Goal: Task Accomplishment & Management: Complete application form

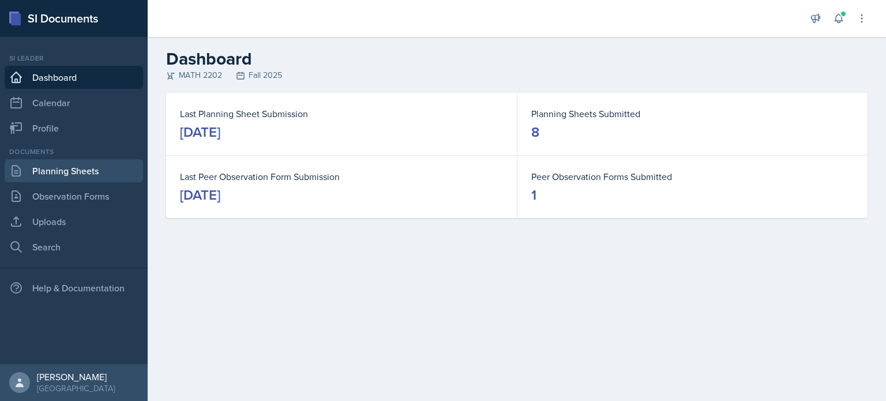
click at [70, 170] on link "Planning Sheets" at bounding box center [74, 170] width 138 height 23
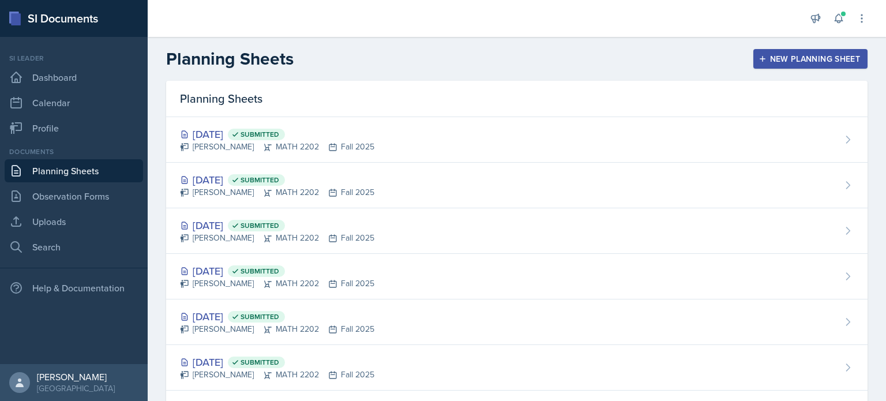
click at [771, 59] on div "New Planning Sheet" at bounding box center [810, 58] width 99 height 9
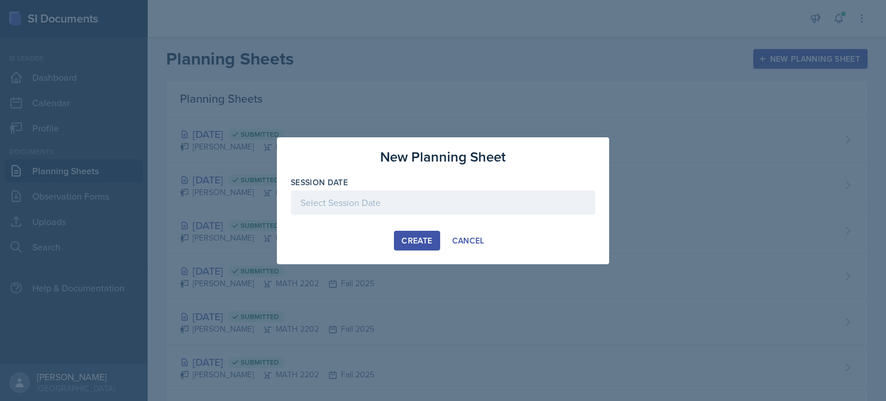
click at [364, 207] on div at bounding box center [443, 202] width 305 height 24
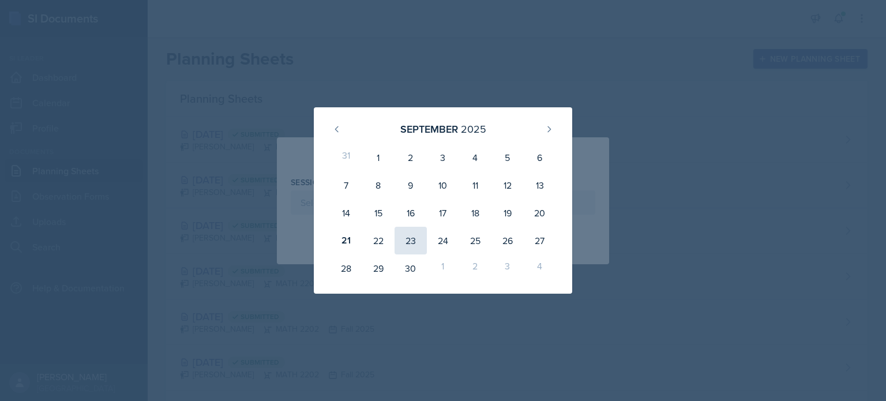
click at [420, 238] on div "23" at bounding box center [411, 241] width 32 height 28
type input "[DATE]"
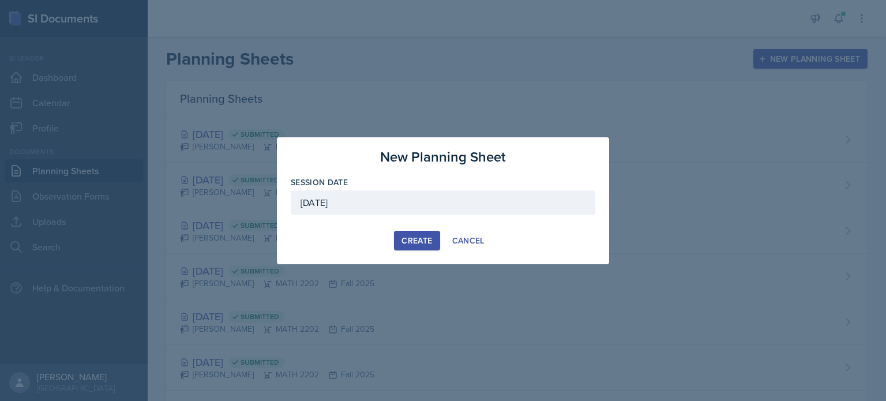
click at [429, 236] on div "Create" at bounding box center [417, 240] width 31 height 9
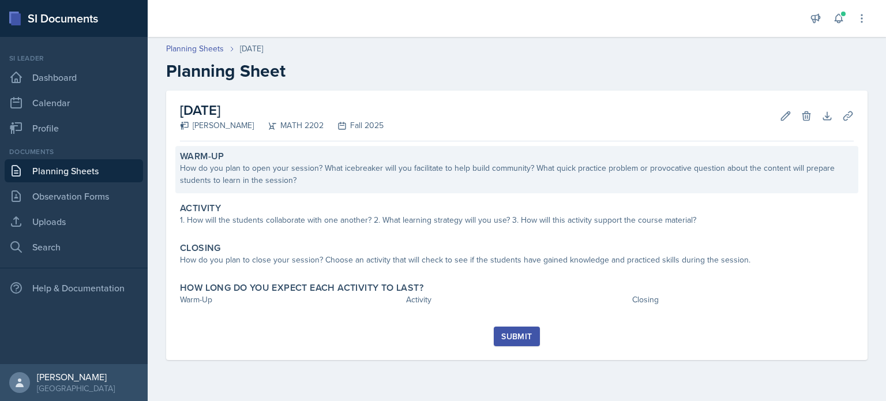
drag, startPoint x: 360, startPoint y: 173, endPoint x: 275, endPoint y: 177, distance: 85.5
click at [275, 177] on div "How do you plan to open your session? What icebreaker will you facilitate to he…" at bounding box center [517, 174] width 674 height 24
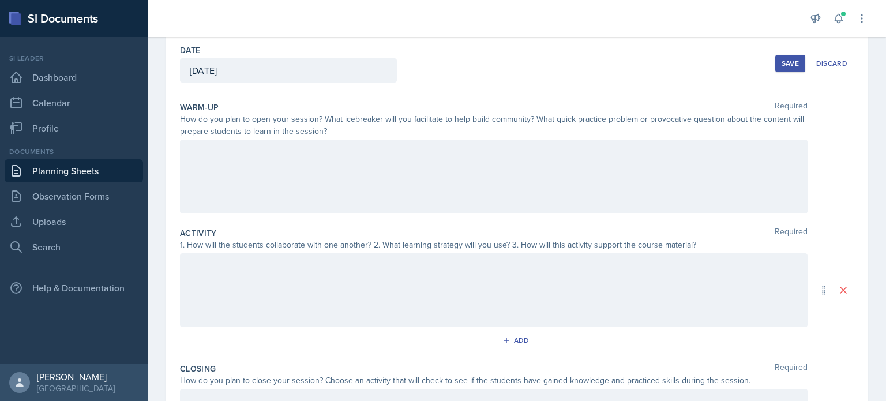
scroll to position [57, 0]
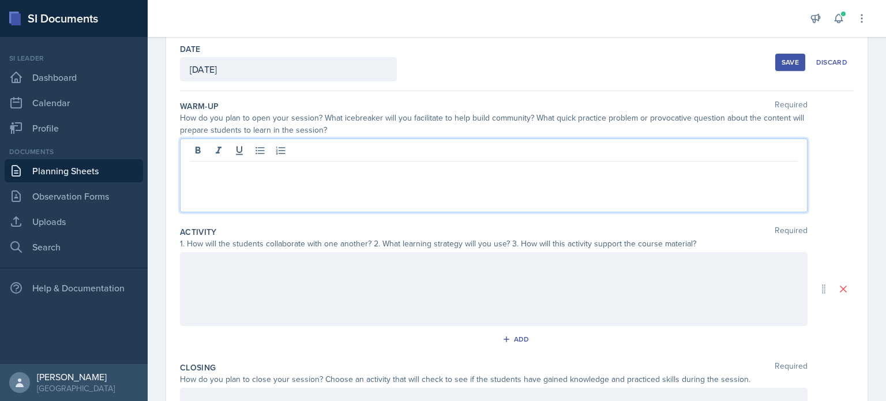
click at [266, 164] on p at bounding box center [494, 171] width 608 height 14
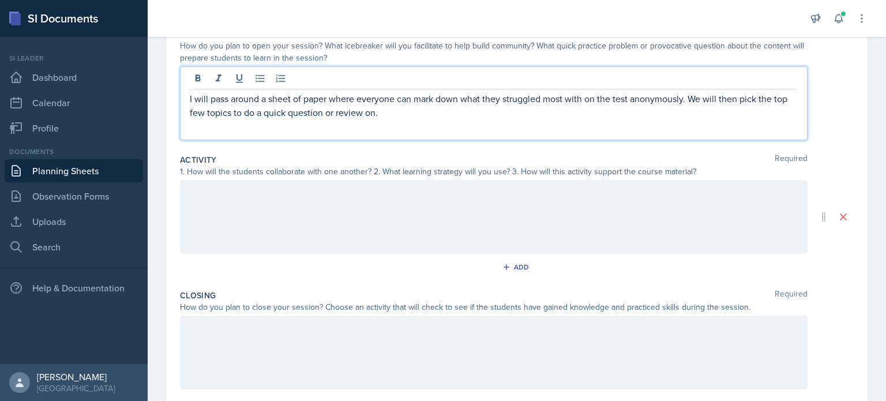
scroll to position [134, 0]
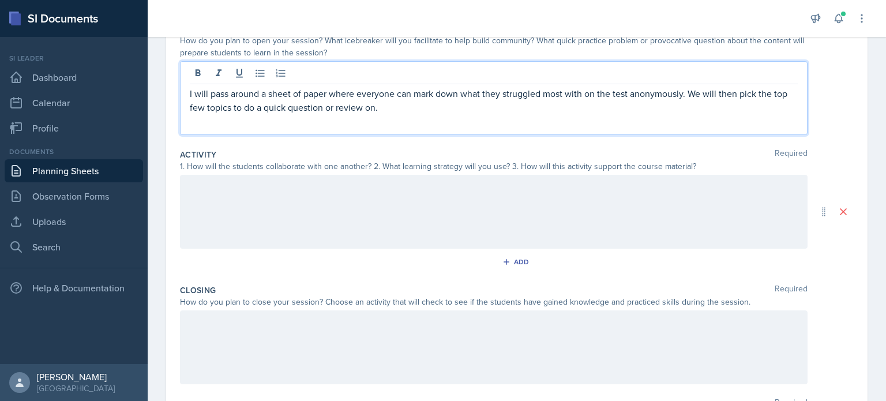
click at [224, 193] on div at bounding box center [494, 212] width 628 height 74
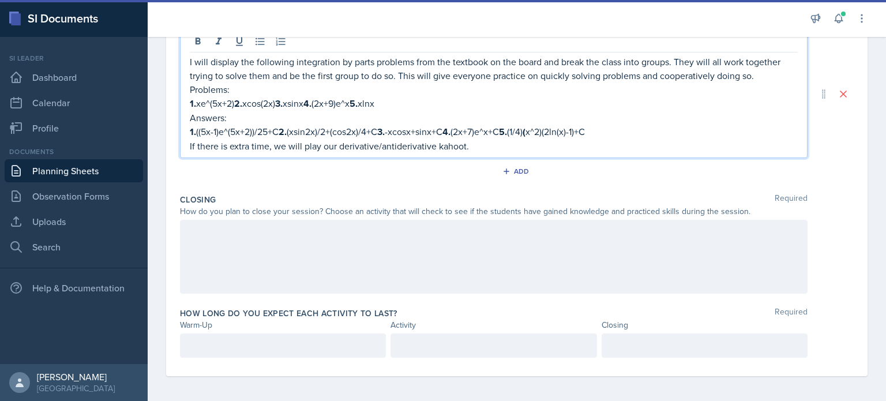
click at [260, 236] on div at bounding box center [494, 257] width 628 height 74
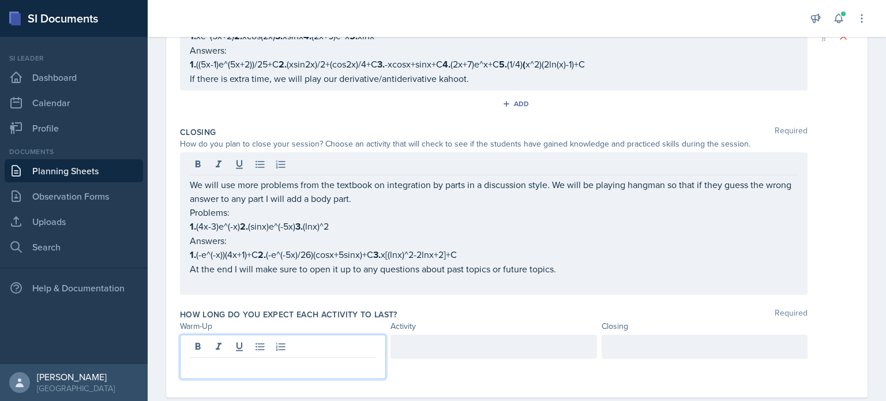
click at [295, 360] on p at bounding box center [283, 367] width 186 height 14
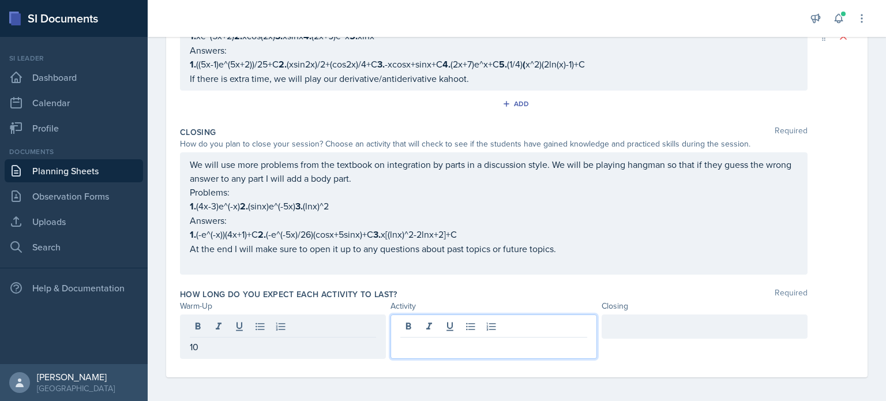
click at [448, 318] on div at bounding box center [494, 336] width 206 height 44
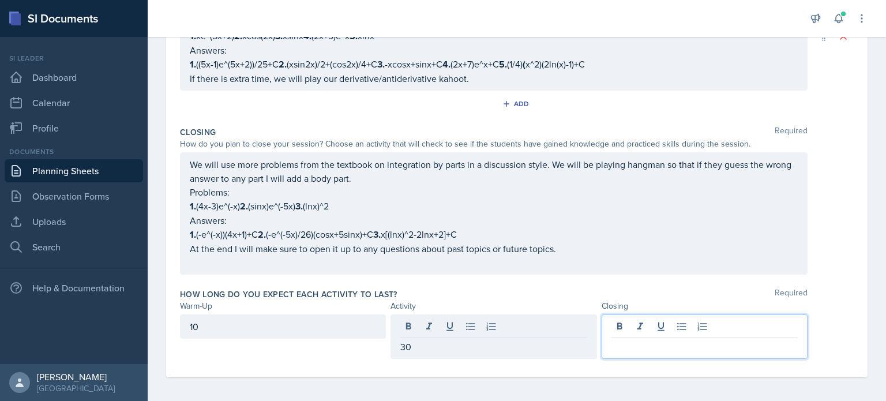
click at [640, 318] on div at bounding box center [705, 336] width 206 height 44
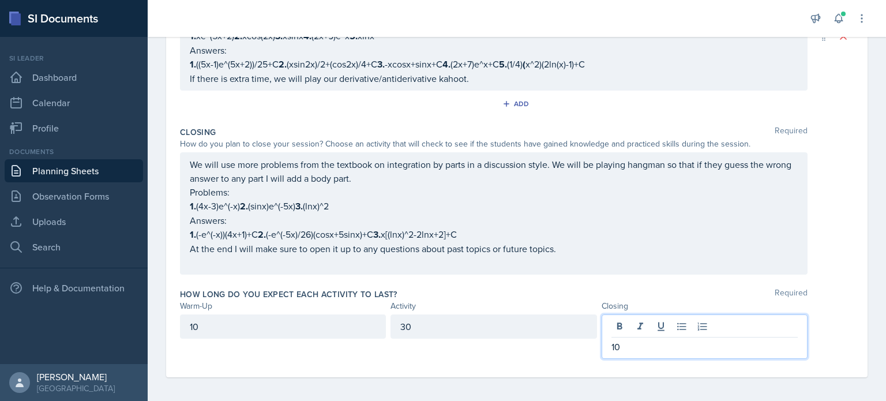
click at [598, 276] on div "Closing Required How do you plan to close your session? Choose an activity that…" at bounding box center [517, 203] width 674 height 162
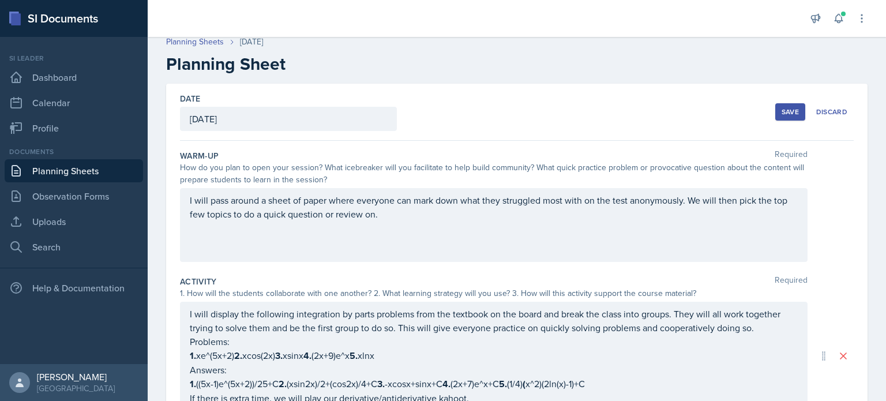
scroll to position [0, 0]
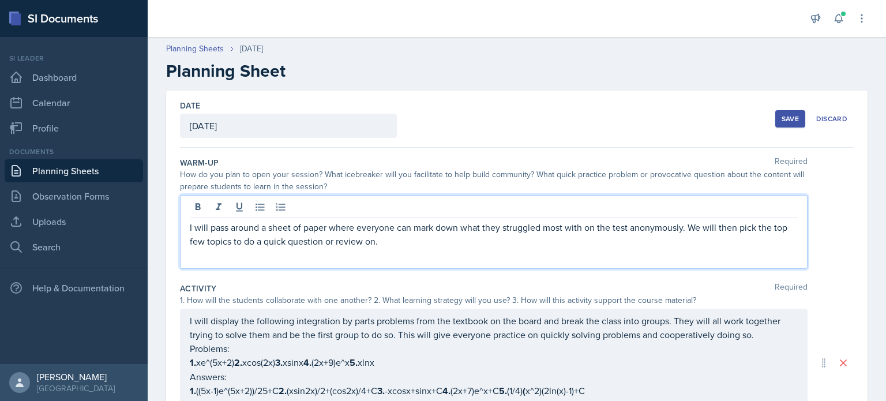
drag, startPoint x: 393, startPoint y: 220, endPoint x: 436, endPoint y: 242, distance: 48.0
click at [436, 242] on p "I will pass around a sheet of paper where everyone can mark down what they stru…" at bounding box center [494, 234] width 608 height 28
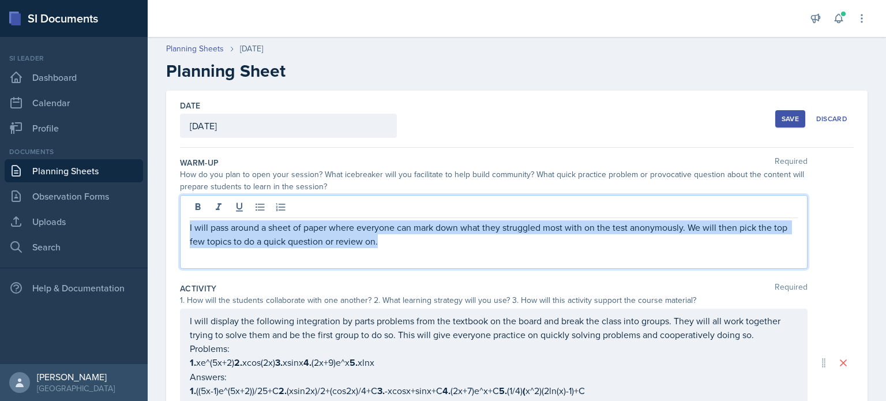
drag, startPoint x: 389, startPoint y: 242, endPoint x: 188, endPoint y: 228, distance: 201.8
click at [188, 228] on div "I will pass around a sheet of paper where everyone can mark down what they stru…" at bounding box center [494, 232] width 628 height 74
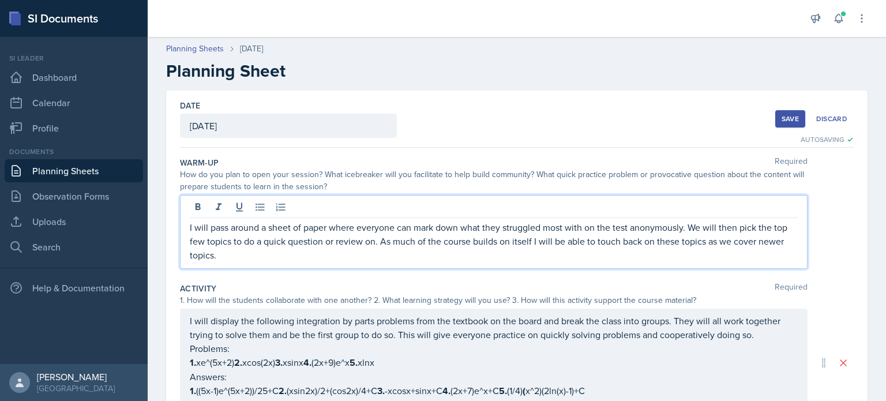
click at [496, 167] on div "Warm-Up Required" at bounding box center [517, 163] width 674 height 12
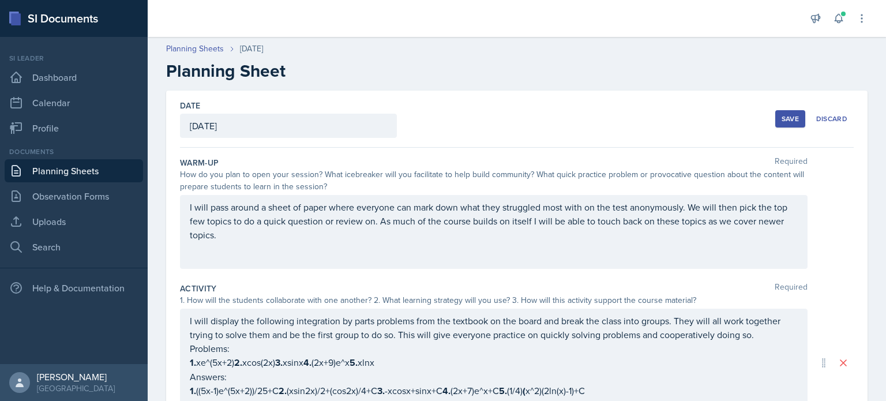
click at [786, 121] on div "Save" at bounding box center [790, 118] width 17 height 9
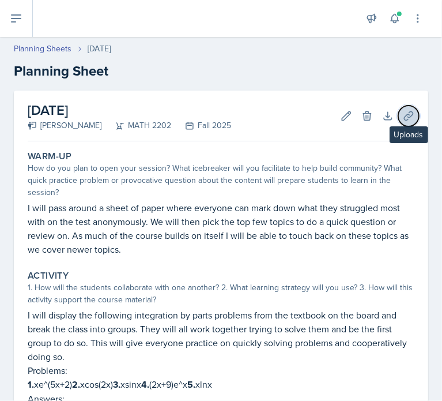
click at [404, 115] on icon at bounding box center [409, 116] width 12 height 12
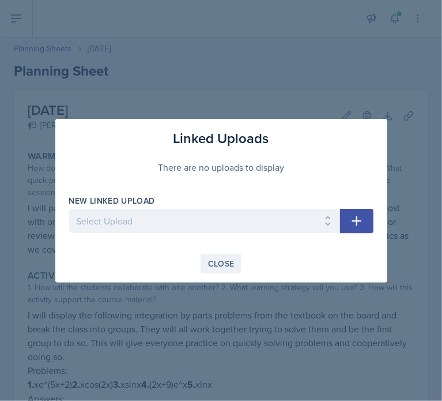
click at [208, 269] on button "Close" at bounding box center [222, 264] width 42 height 20
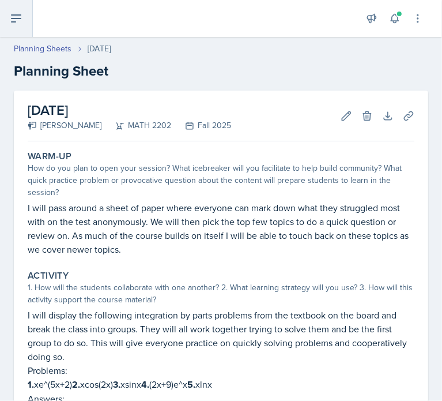
click at [17, 21] on icon at bounding box center [16, 19] width 14 height 14
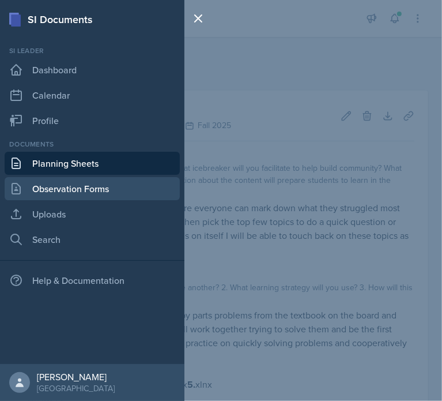
click at [71, 194] on link "Observation Forms" at bounding box center [92, 188] width 175 height 23
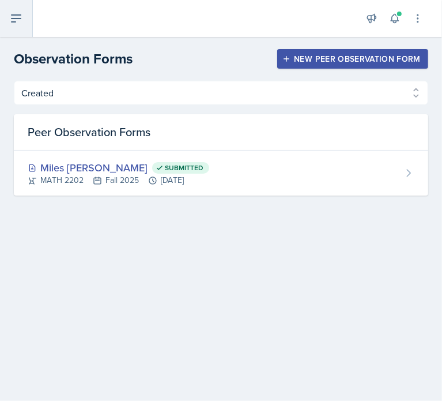
click at [19, 30] on button at bounding box center [16, 18] width 33 height 37
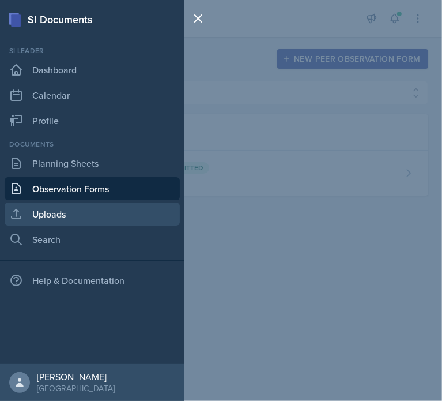
click at [58, 213] on link "Uploads" at bounding box center [92, 213] width 175 height 23
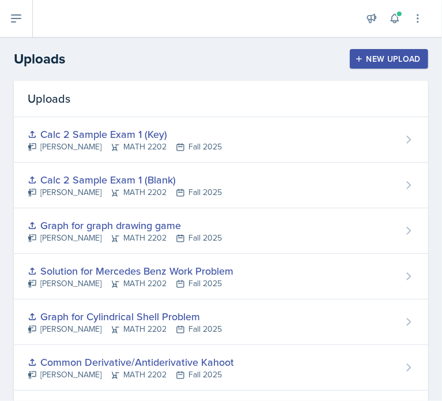
click at [366, 61] on div "New Upload" at bounding box center [390, 58] width 64 height 9
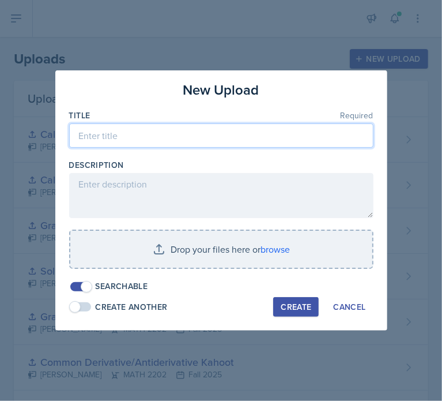
click at [147, 137] on input at bounding box center [221, 135] width 305 height 24
type input "Session 8 Powerpoint Presentation"
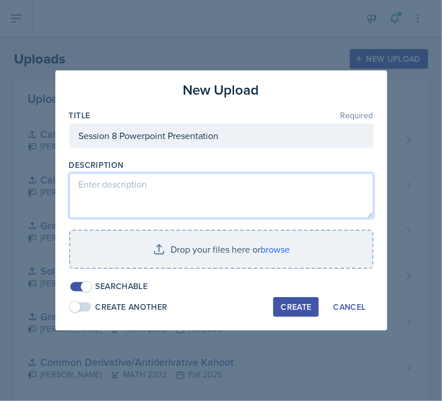
click at [163, 187] on textarea at bounding box center [221, 195] width 305 height 45
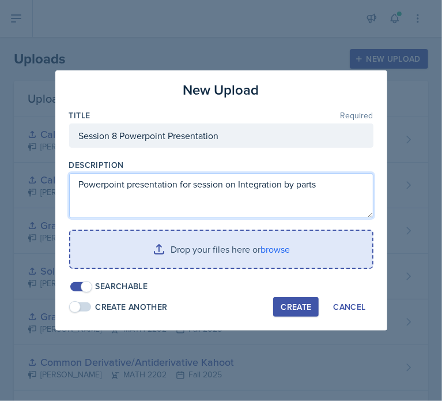
type textarea "Powerpoint presentation for session on Integration by parts"
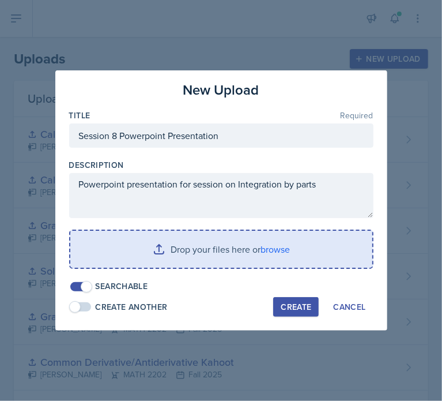
click at [219, 242] on input "file" at bounding box center [221, 249] width 302 height 37
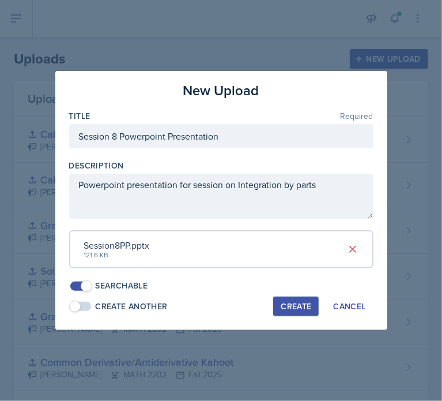
click at [295, 303] on div "Create" at bounding box center [296, 306] width 31 height 9
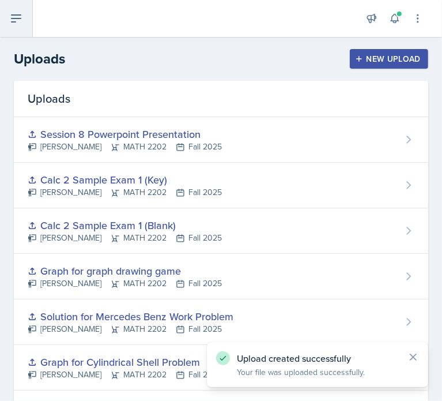
click at [12, 17] on icon at bounding box center [16, 19] width 14 height 14
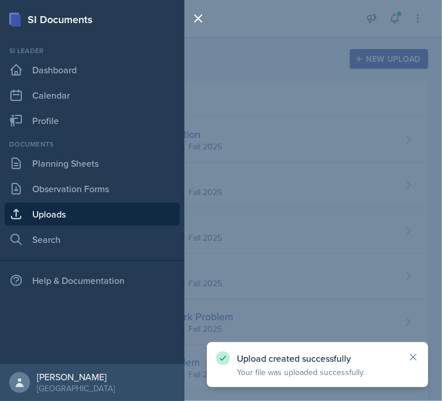
click at [48, 176] on div "Documents Planning Sheets Observation Forms Uploads Search" at bounding box center [92, 195] width 175 height 112
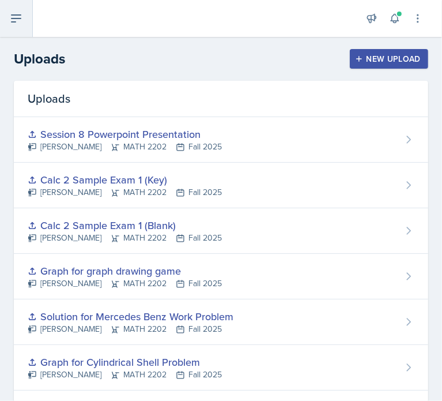
click at [18, 18] on icon at bounding box center [16, 18] width 9 height 7
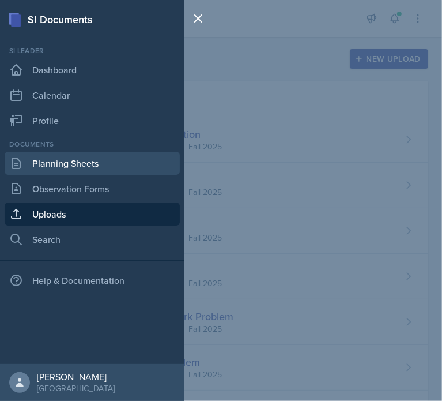
click at [61, 156] on link "Planning Sheets" at bounding box center [92, 163] width 175 height 23
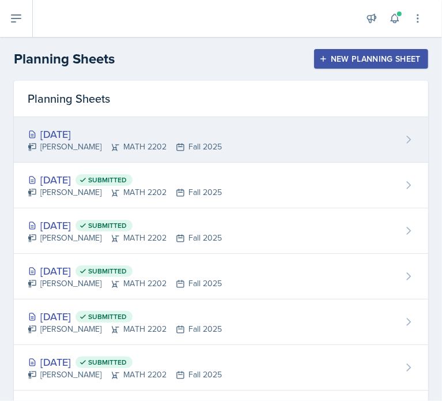
click at [278, 136] on div "[DATE] [PERSON_NAME] MATH 2202 Fall 2025" at bounding box center [221, 140] width 415 height 46
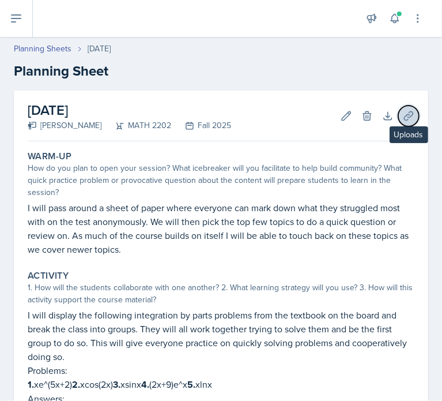
click at [403, 114] on icon at bounding box center [409, 116] width 12 height 12
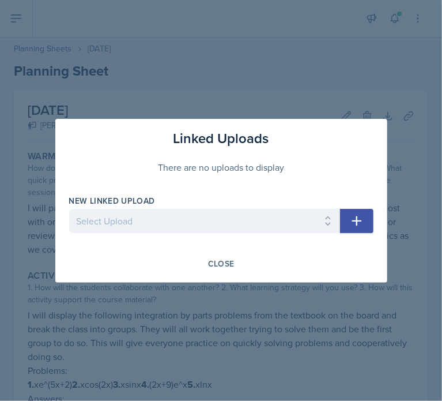
click at [348, 223] on button "button" at bounding box center [356, 221] width 33 height 24
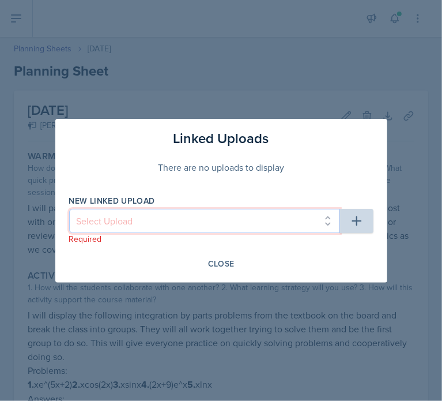
click at [265, 219] on select "Select Upload Common Derivative/Antiderivative Domino Game Common Derivative/An…" at bounding box center [204, 221] width 271 height 24
select select "44e75bc9-6529-48ce-9ddc-07d2cf069c28"
click at [69, 209] on select "Select Upload Common Derivative/Antiderivative Domino Game Common Derivative/An…" at bounding box center [204, 221] width 271 height 24
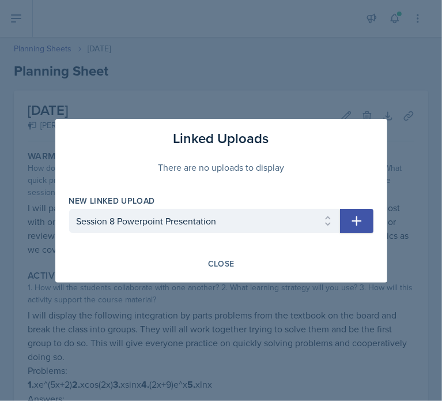
click at [360, 220] on icon "button" at bounding box center [357, 221] width 10 height 10
select select
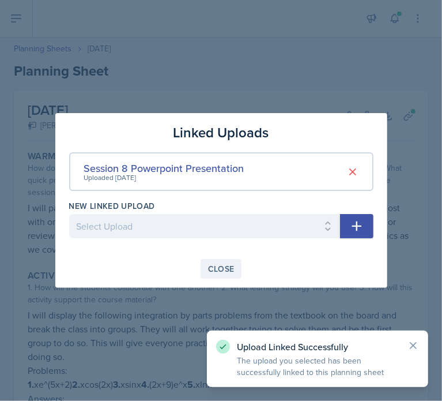
click at [230, 269] on div "Close" at bounding box center [221, 268] width 27 height 9
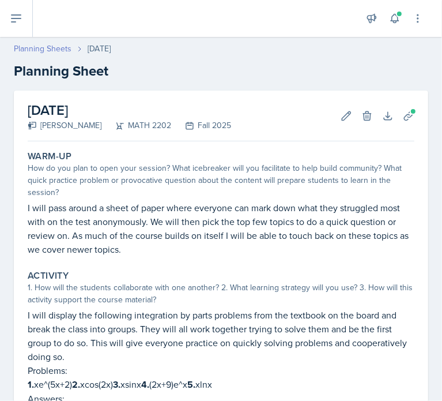
click at [42, 46] on link "Planning Sheets" at bounding box center [43, 49] width 58 height 12
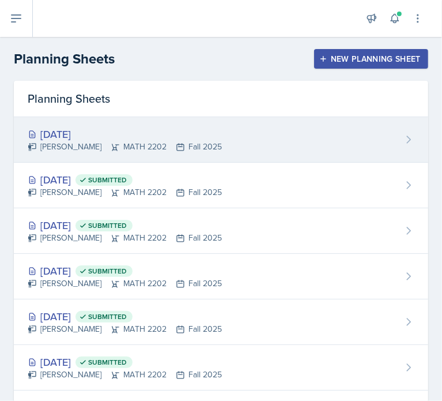
click at [178, 143] on icon at bounding box center [180, 146] width 9 height 9
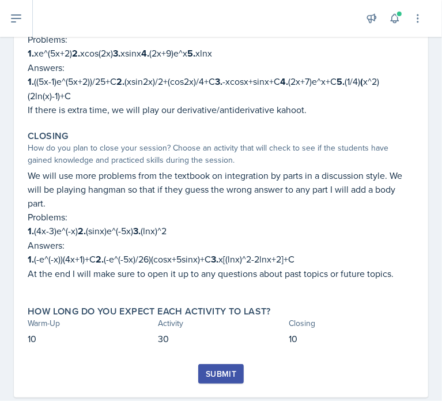
scroll to position [352, 0]
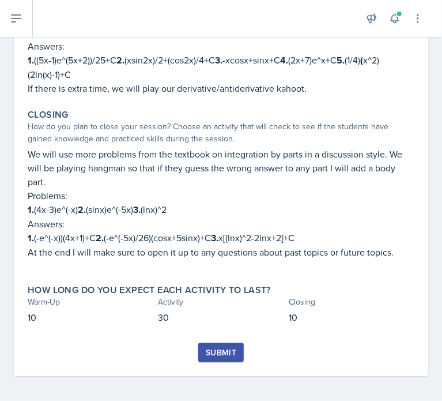
click at [217, 343] on button "Submit" at bounding box center [221, 353] width 46 height 20
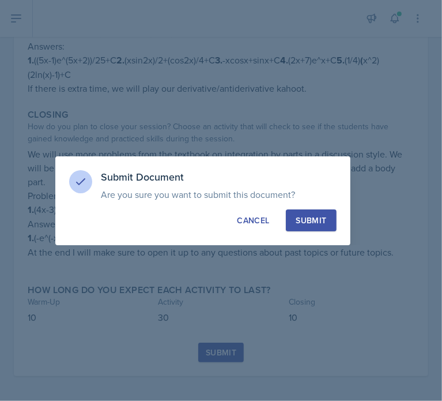
click at [332, 214] on button "Submit" at bounding box center [311, 220] width 50 height 22
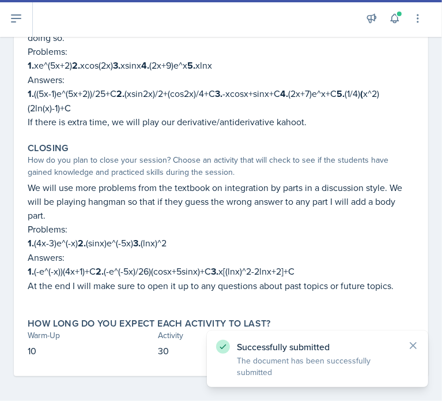
scroll to position [0, 0]
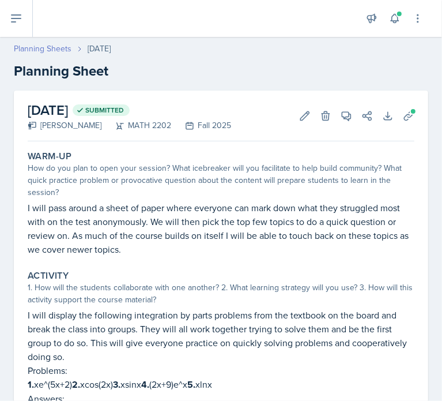
click at [62, 47] on link "Planning Sheets" at bounding box center [43, 49] width 58 height 12
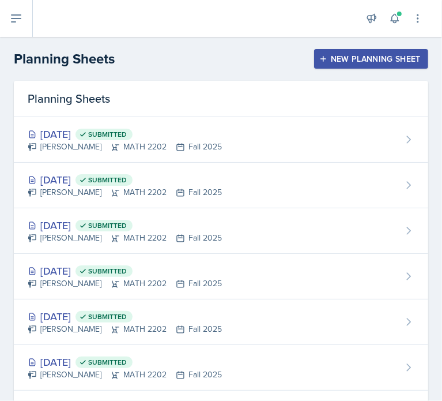
click at [397, 52] on button "New Planning Sheet" at bounding box center [371, 59] width 114 height 20
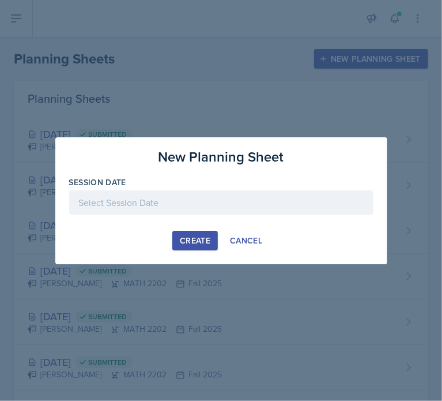
click at [190, 239] on div "Create" at bounding box center [195, 240] width 31 height 9
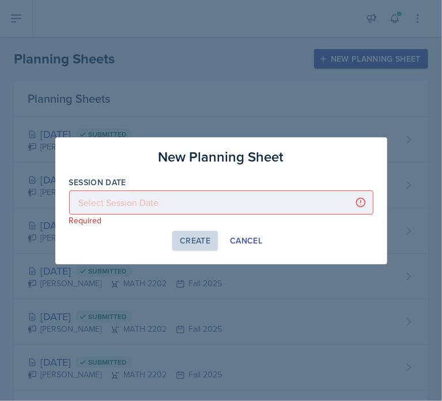
click at [201, 203] on div at bounding box center [221, 202] width 305 height 24
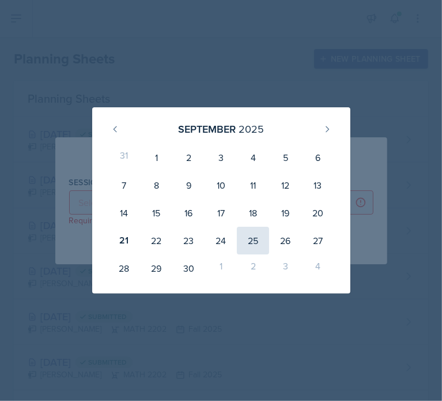
click at [260, 237] on div "25" at bounding box center [253, 241] width 32 height 28
type input "[DATE]"
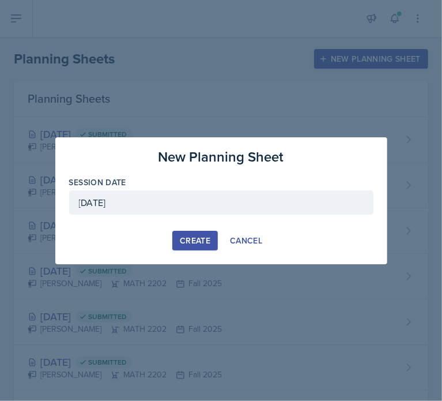
click at [204, 238] on div "Create" at bounding box center [195, 240] width 31 height 9
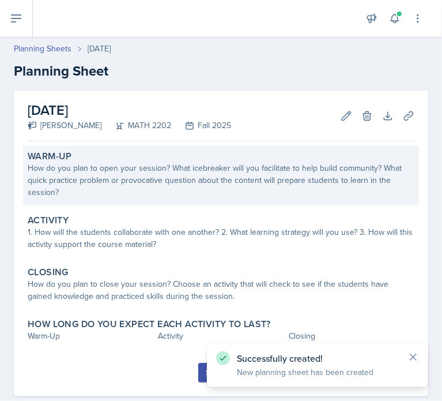
scroll to position [22, 0]
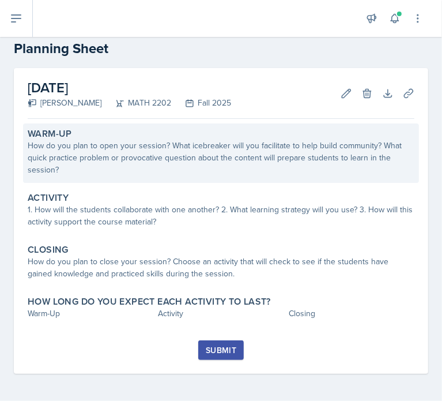
click at [268, 178] on div "Warm-Up How do you plan to open your session? What icebreaker will you facilita…" at bounding box center [221, 152] width 396 height 59
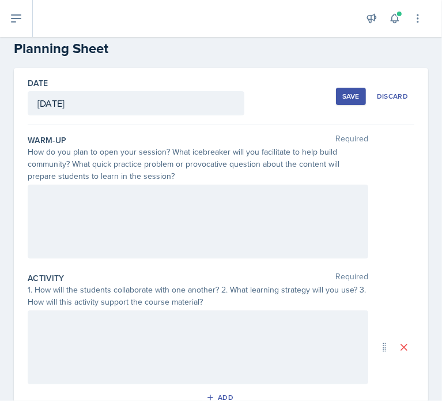
click at [209, 202] on div at bounding box center [198, 222] width 341 height 74
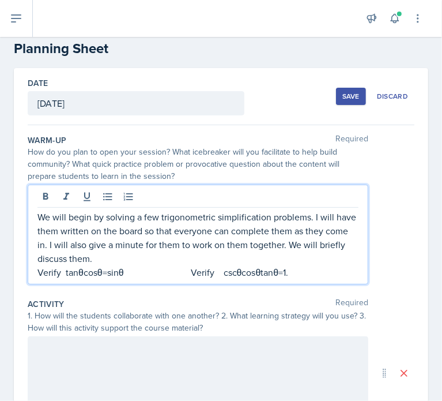
click at [209, 202] on div at bounding box center [197, 198] width 321 height 19
click at [175, 260] on p "We will begin by solving a few trigonometric simplification problems. I will ha…" at bounding box center [197, 237] width 321 height 55
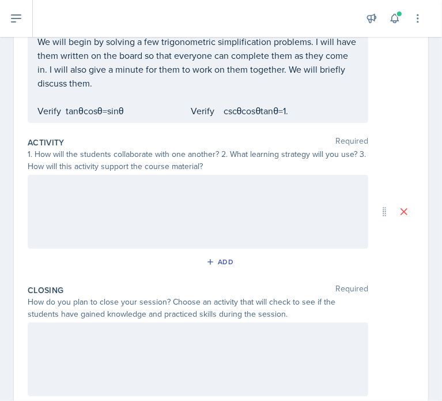
click at [152, 211] on div at bounding box center [198, 212] width 341 height 74
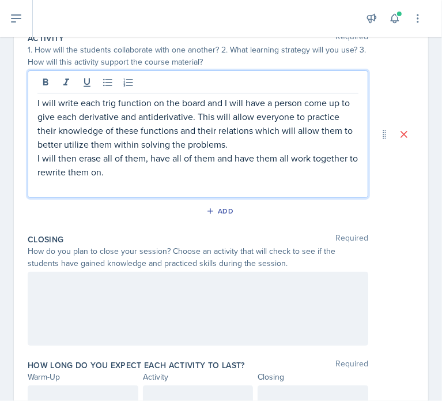
scroll to position [311, 0]
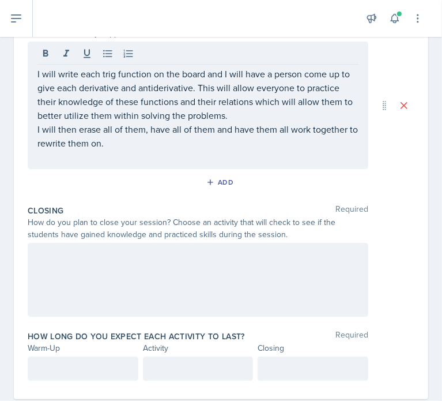
click at [216, 277] on div at bounding box center [198, 280] width 341 height 74
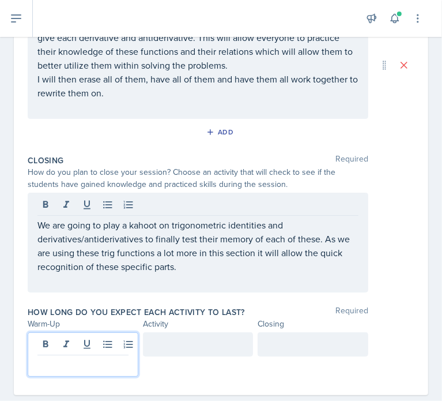
click at [92, 358] on p at bounding box center [82, 365] width 91 height 14
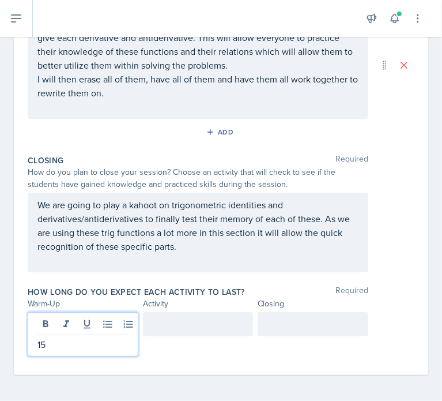
click at [217, 316] on div at bounding box center [198, 324] width 111 height 24
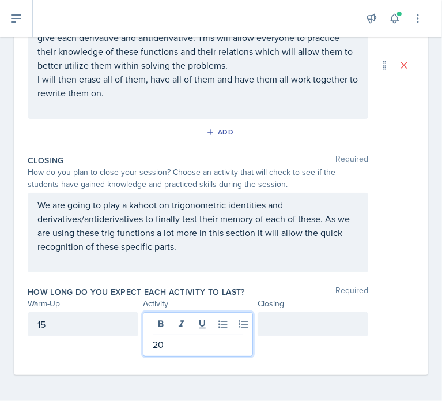
click at [283, 317] on div at bounding box center [313, 324] width 111 height 24
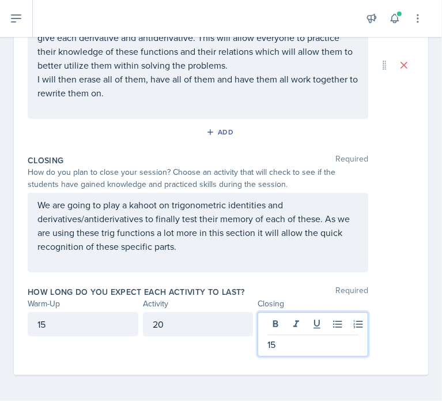
click at [299, 284] on div "How long do you expect each activity to last? Required Warm-Up Activity Closing…" at bounding box center [221, 324] width 387 height 84
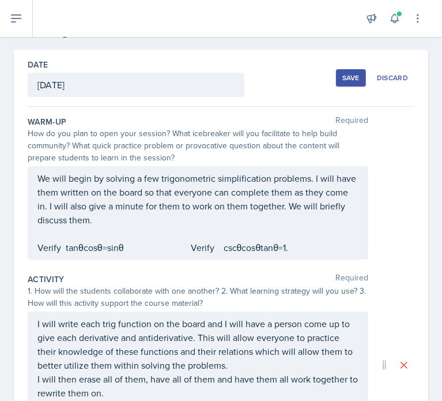
scroll to position [0, 0]
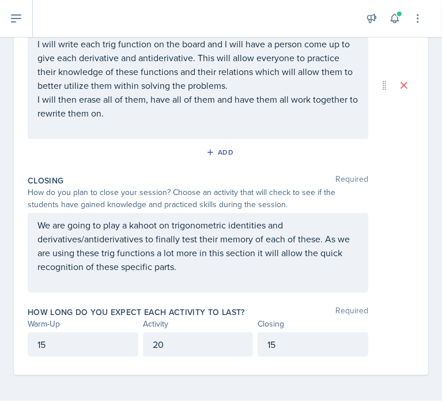
click at [85, 343] on p "15" at bounding box center [82, 344] width 91 height 14
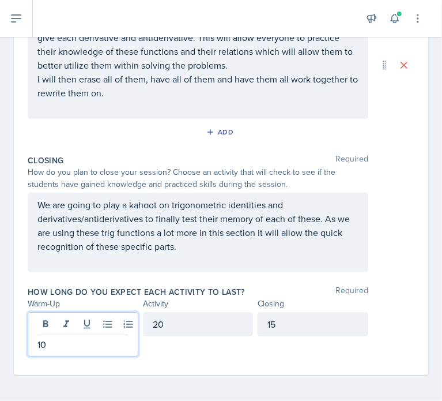
click at [180, 321] on div "20" at bounding box center [198, 324] width 111 height 24
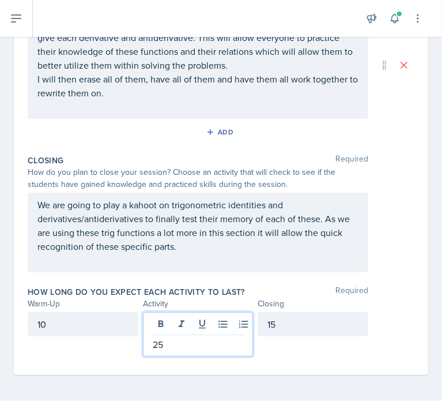
click at [258, 273] on div "Closing Required How do you plan to close your session? Choose an activity that…" at bounding box center [221, 216] width 387 height 132
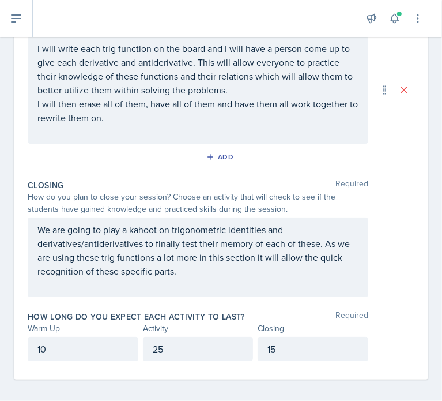
scroll to position [336, 0]
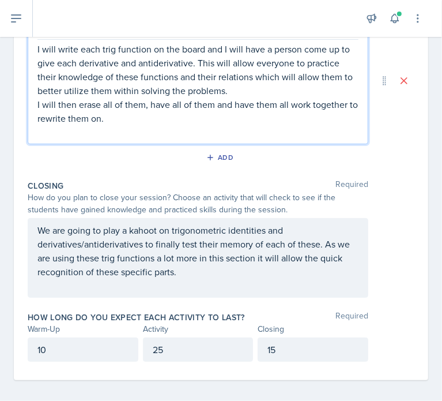
click at [270, 91] on p "I will write each trig function on the board and I will have a person come up t…" at bounding box center [197, 69] width 321 height 55
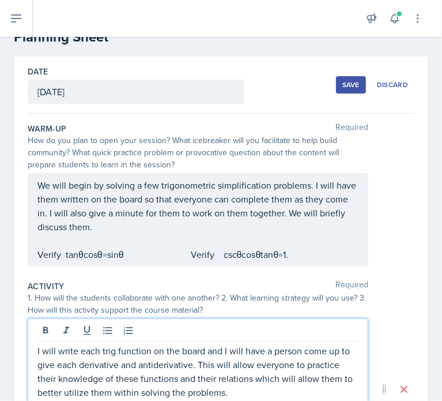
scroll to position [0, 0]
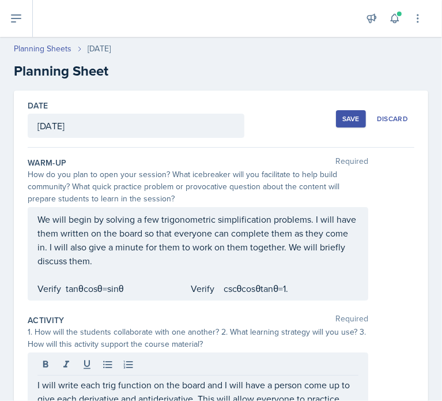
click at [343, 117] on div "Save" at bounding box center [351, 118] width 17 height 9
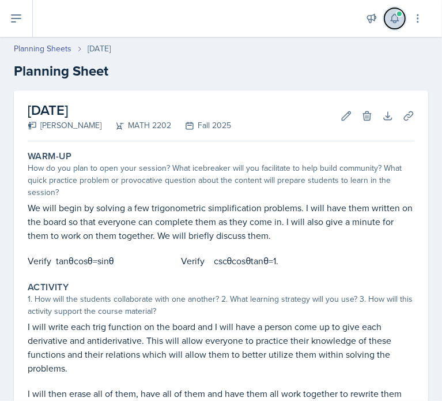
click at [398, 25] on button at bounding box center [395, 18] width 21 height 21
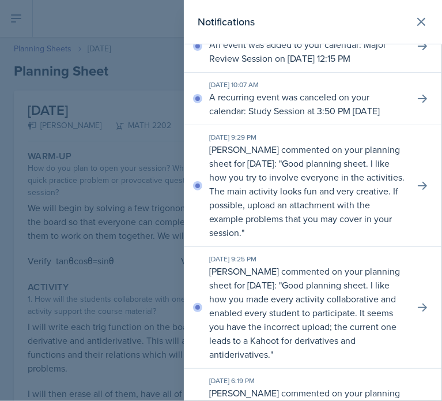
scroll to position [382, 0]
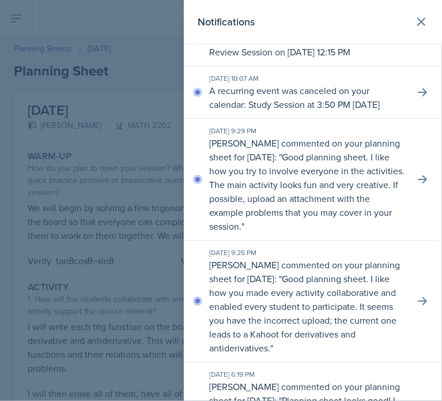
click at [415, 33] on header "Notifications" at bounding box center [313, 22] width 258 height 44
click at [415, 28] on icon at bounding box center [422, 22] width 14 height 14
